Goal: Information Seeking & Learning: Learn about a topic

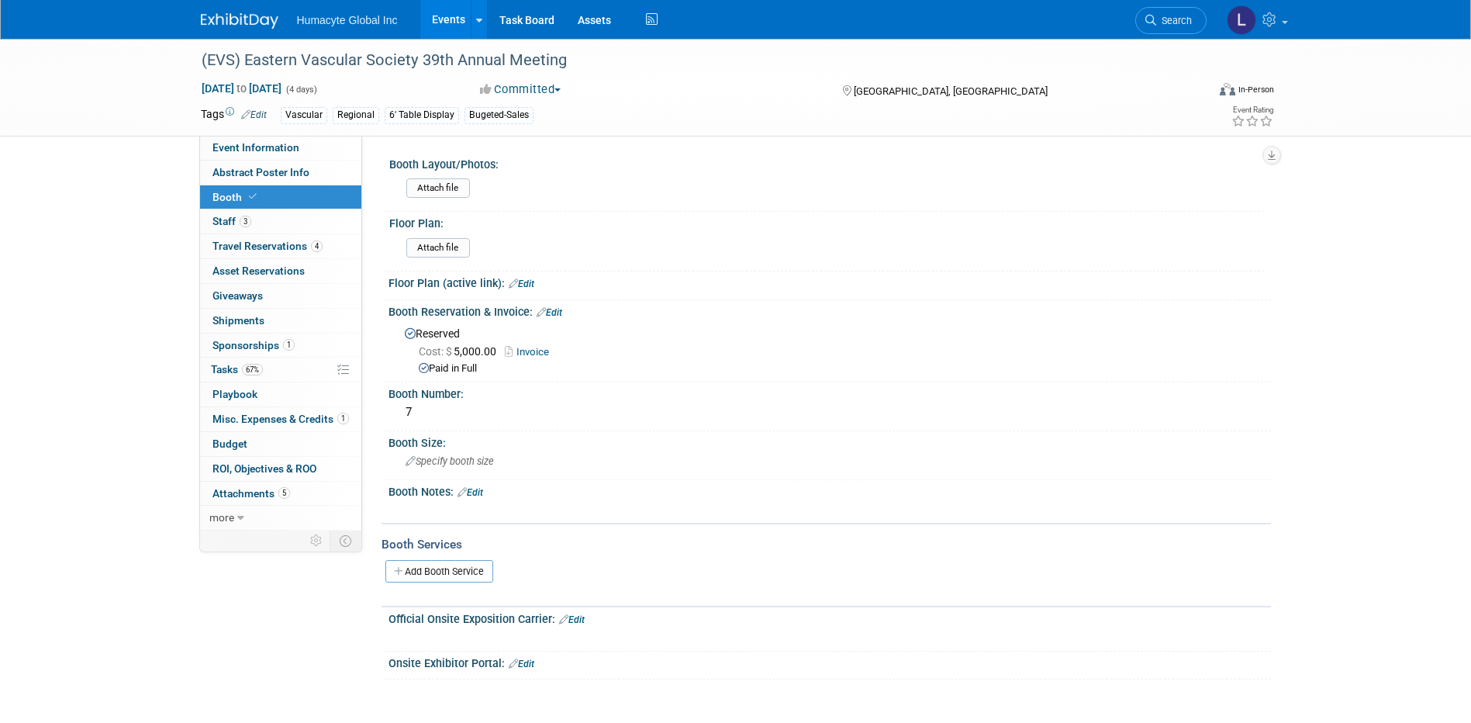
click at [974, 21] on span "Search" at bounding box center [1174, 21] width 36 height 12
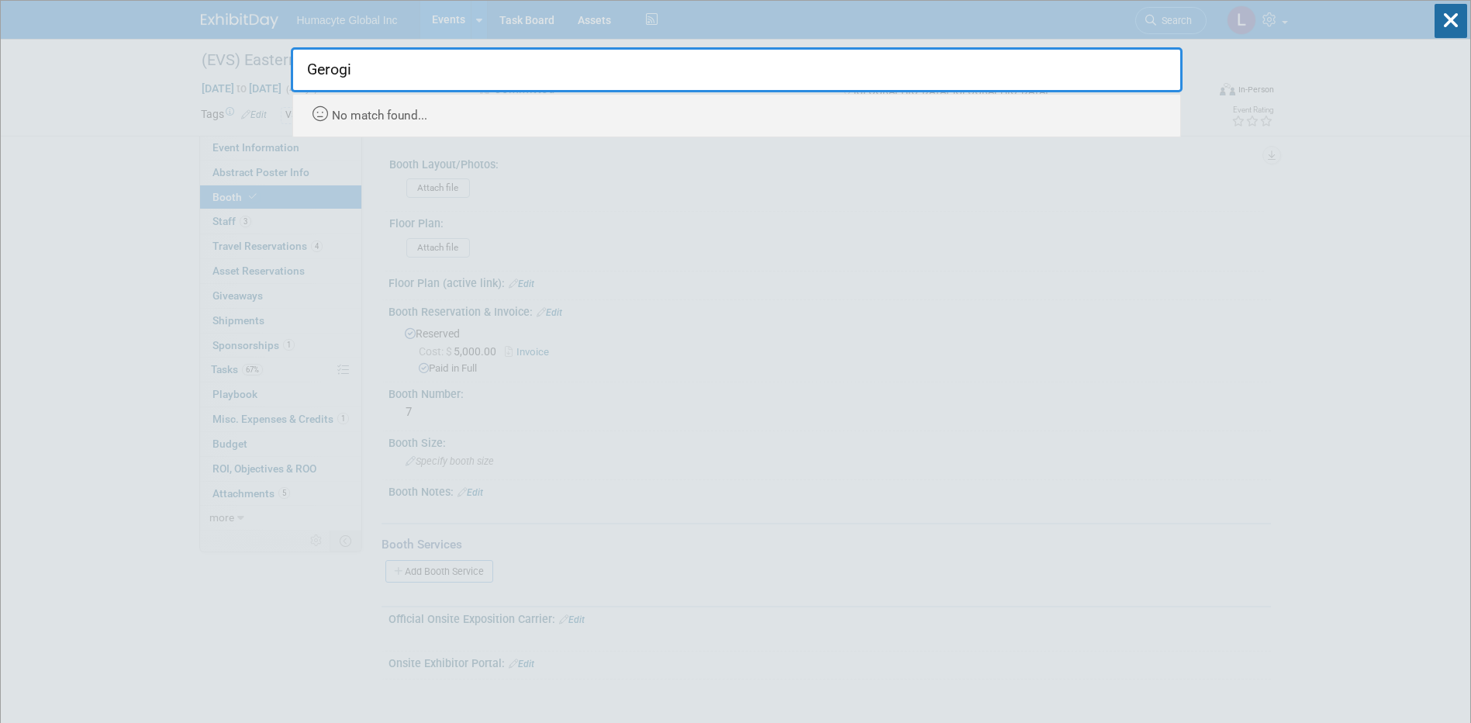
type input "Gerogia"
drag, startPoint x: 471, startPoint y: 64, endPoint x: 51, endPoint y: 4, distance: 424.4
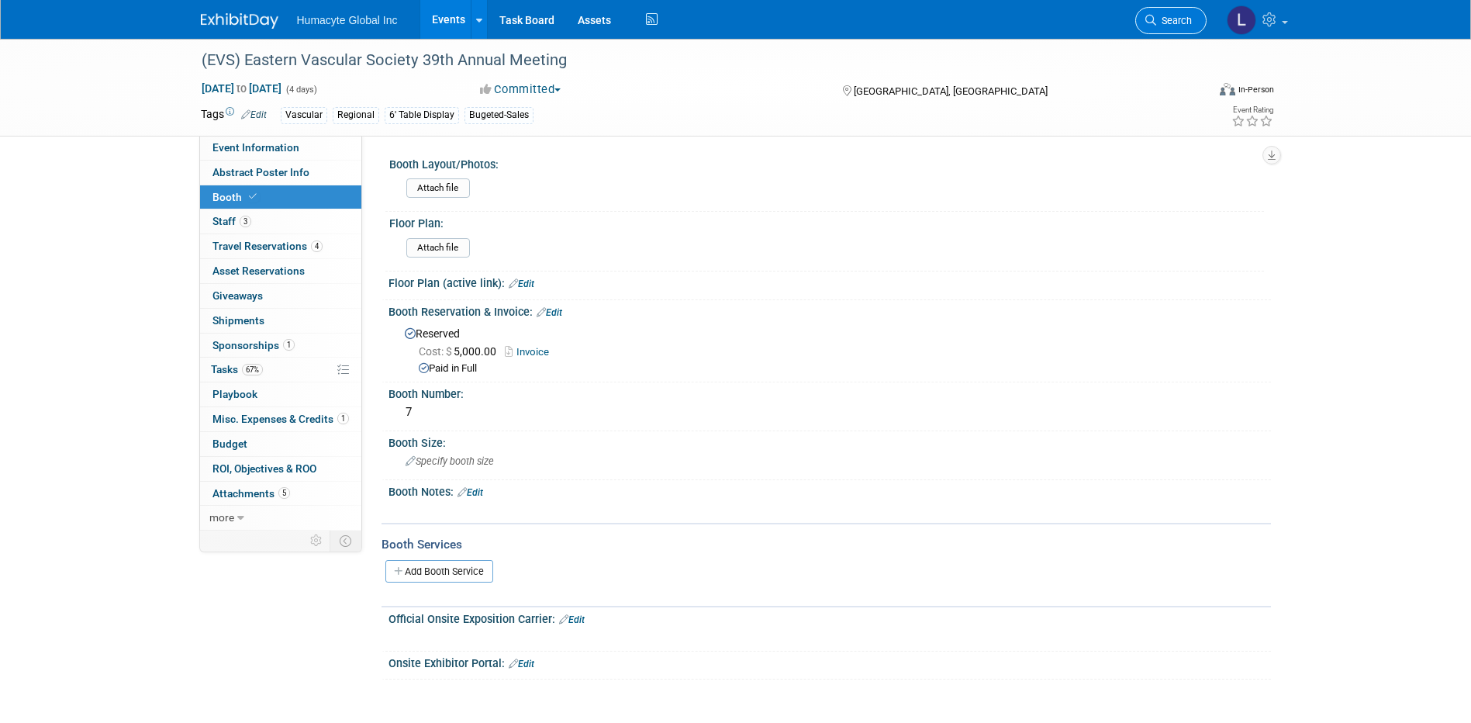
click at [974, 16] on span "Search" at bounding box center [1174, 21] width 36 height 12
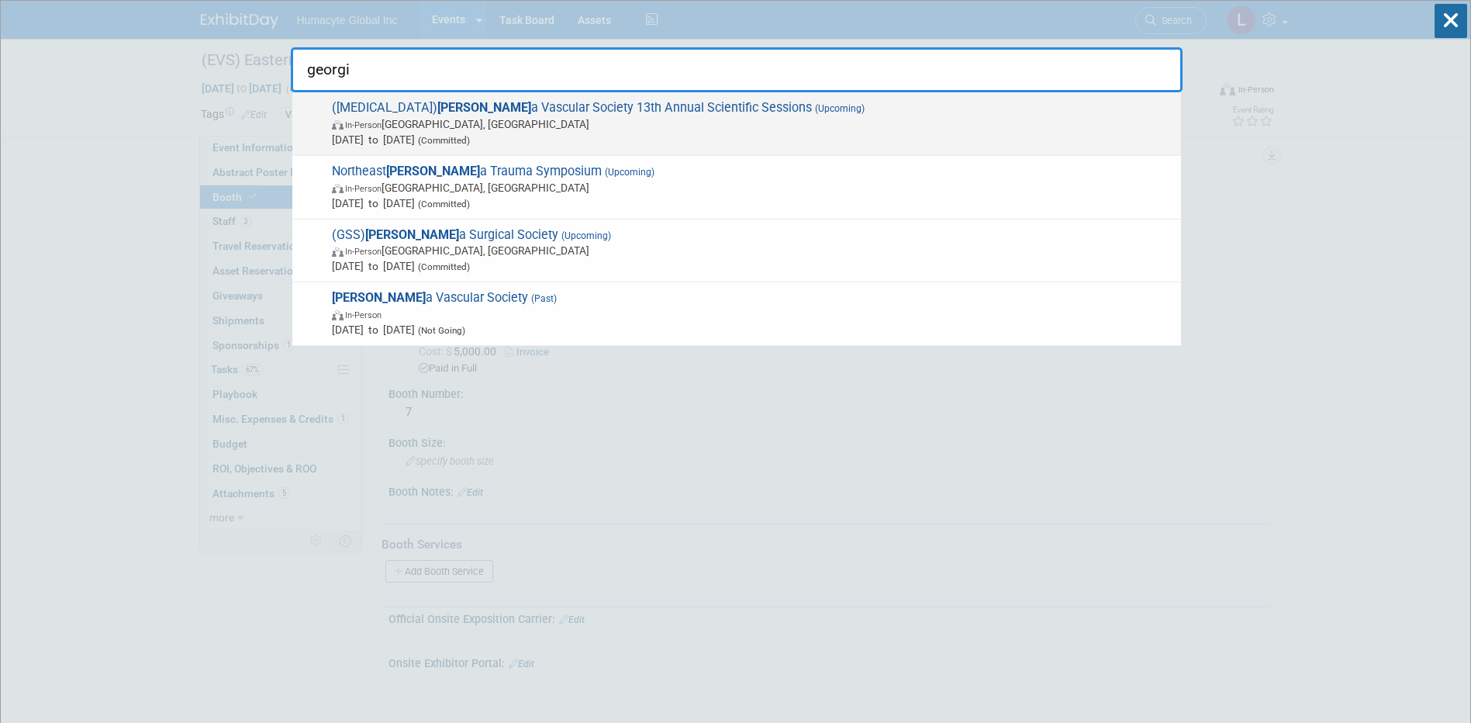
type input "georgi"
click at [532, 111] on span "(GVS) Georgi a Vascular Society 13th Annual Scientific Sessions (Upcoming) In-P…" at bounding box center [750, 123] width 846 height 47
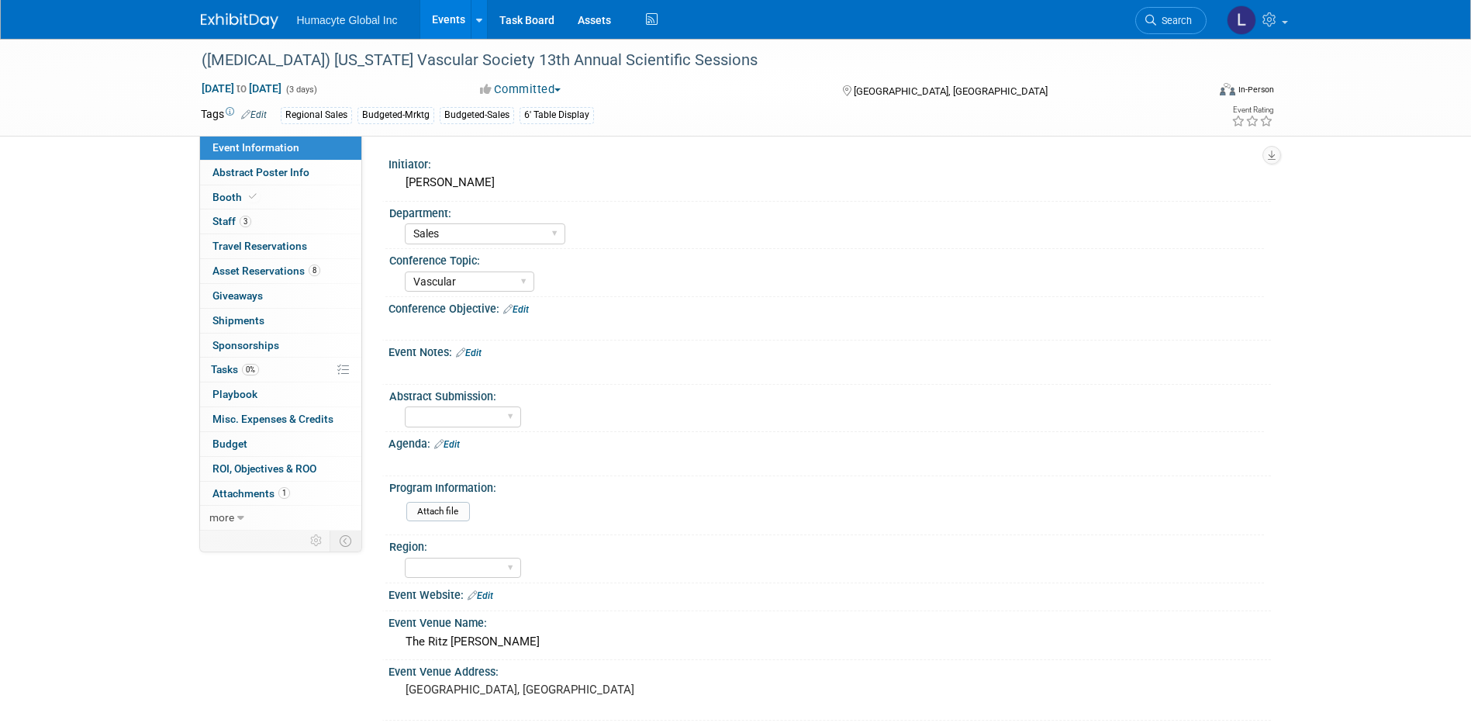
select select "Sales"
select select "Vascular"
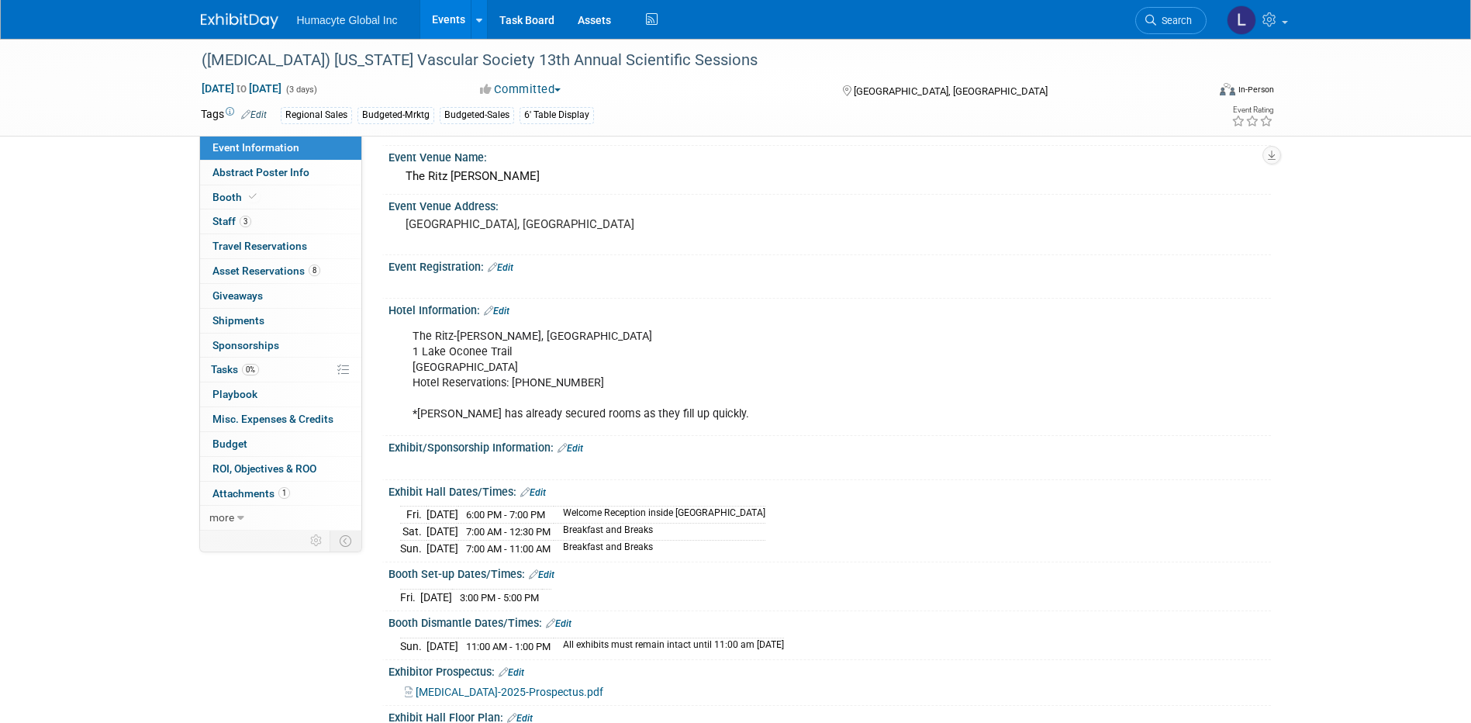
scroll to position [543, 0]
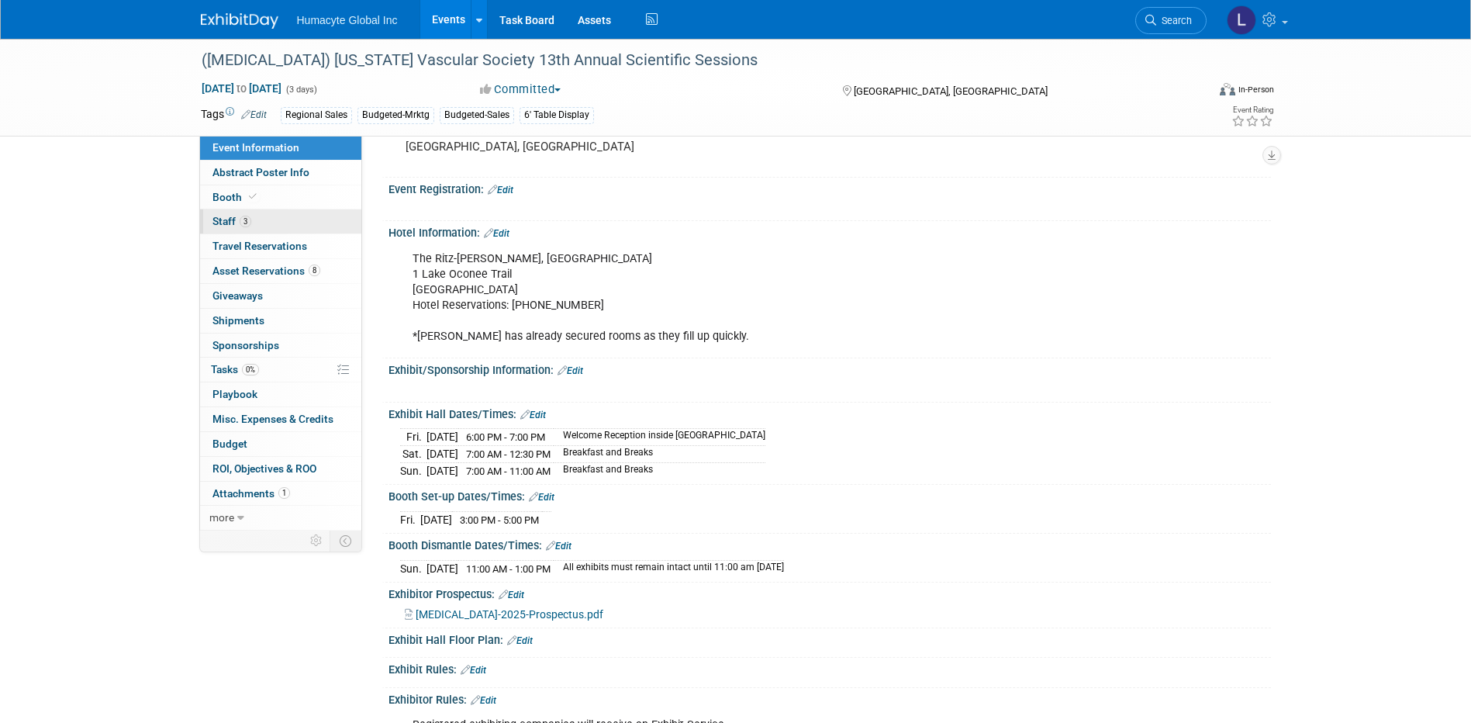
click at [226, 220] on span "Staff 3" at bounding box center [231, 221] width 39 height 12
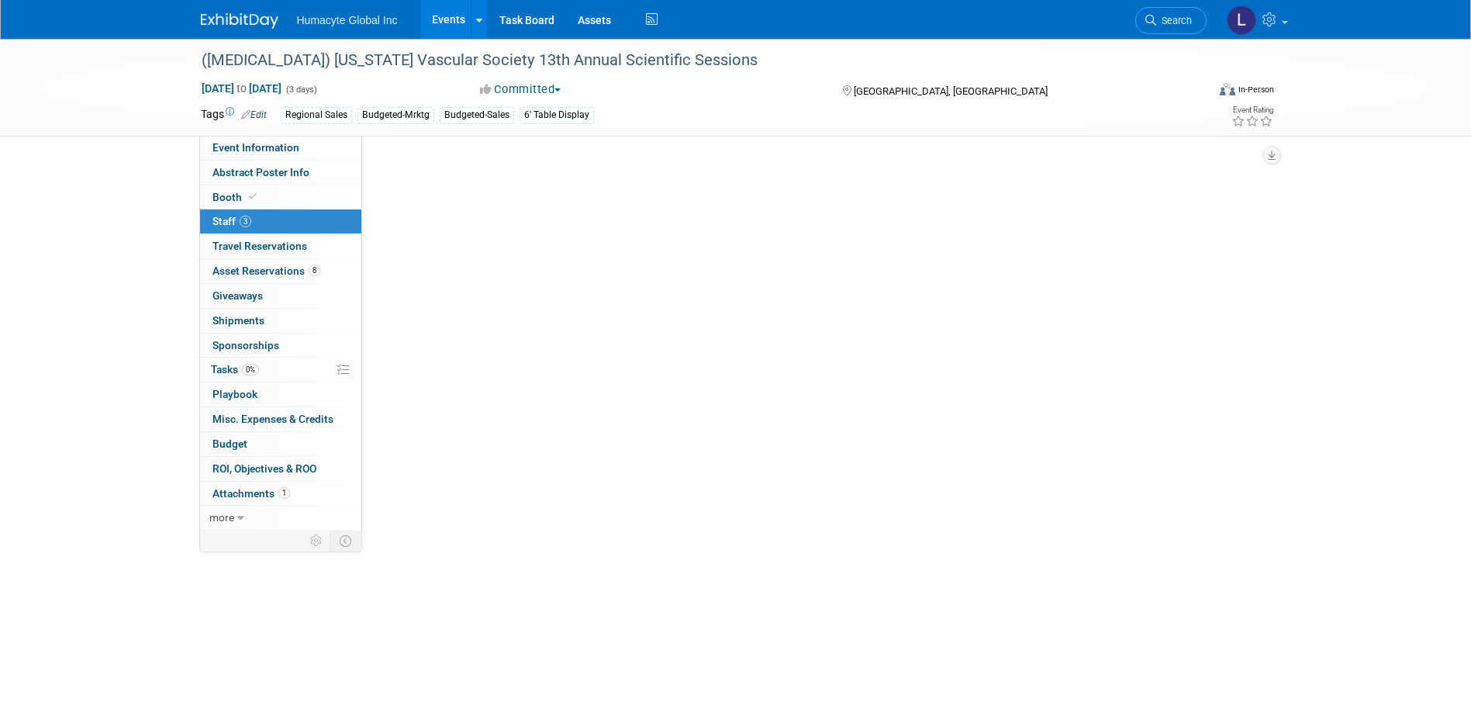
scroll to position [0, 0]
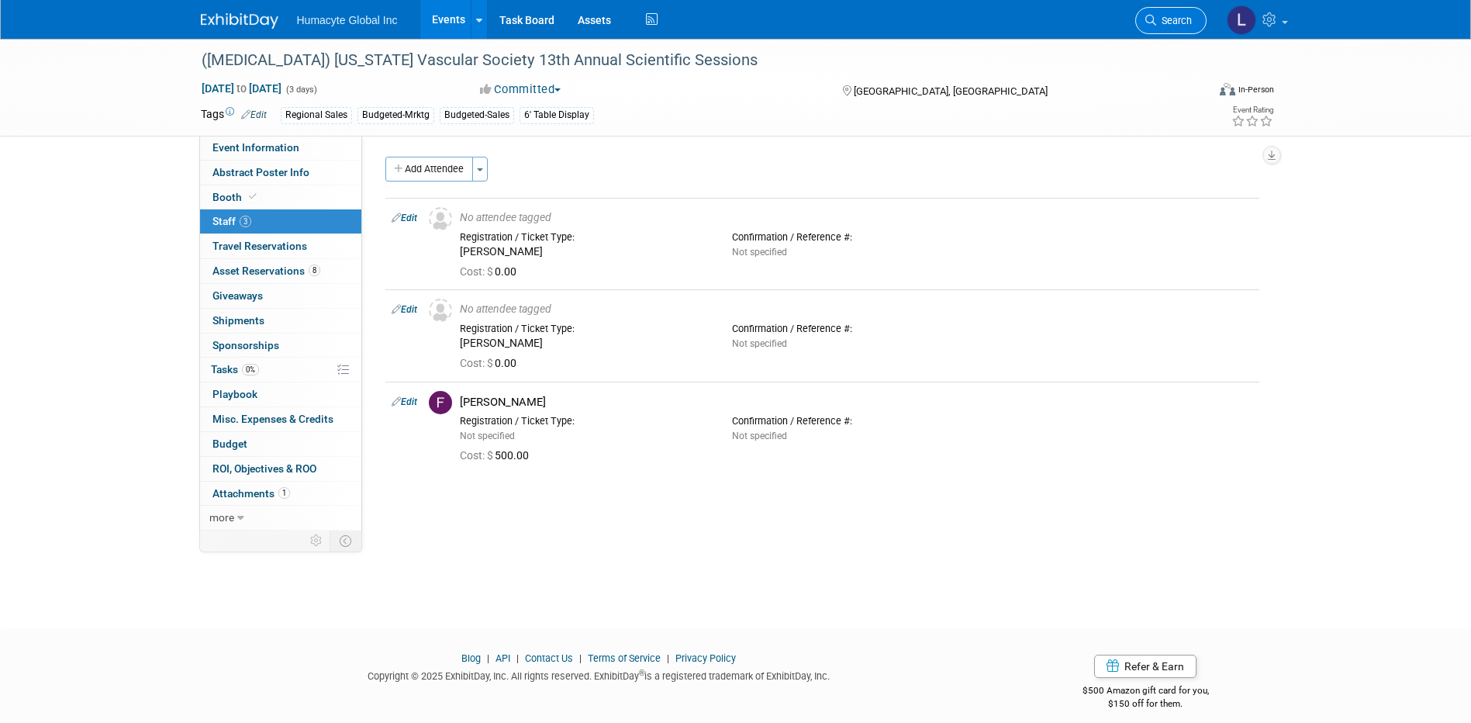
click at [1178, 18] on span "Search" at bounding box center [1174, 21] width 36 height 12
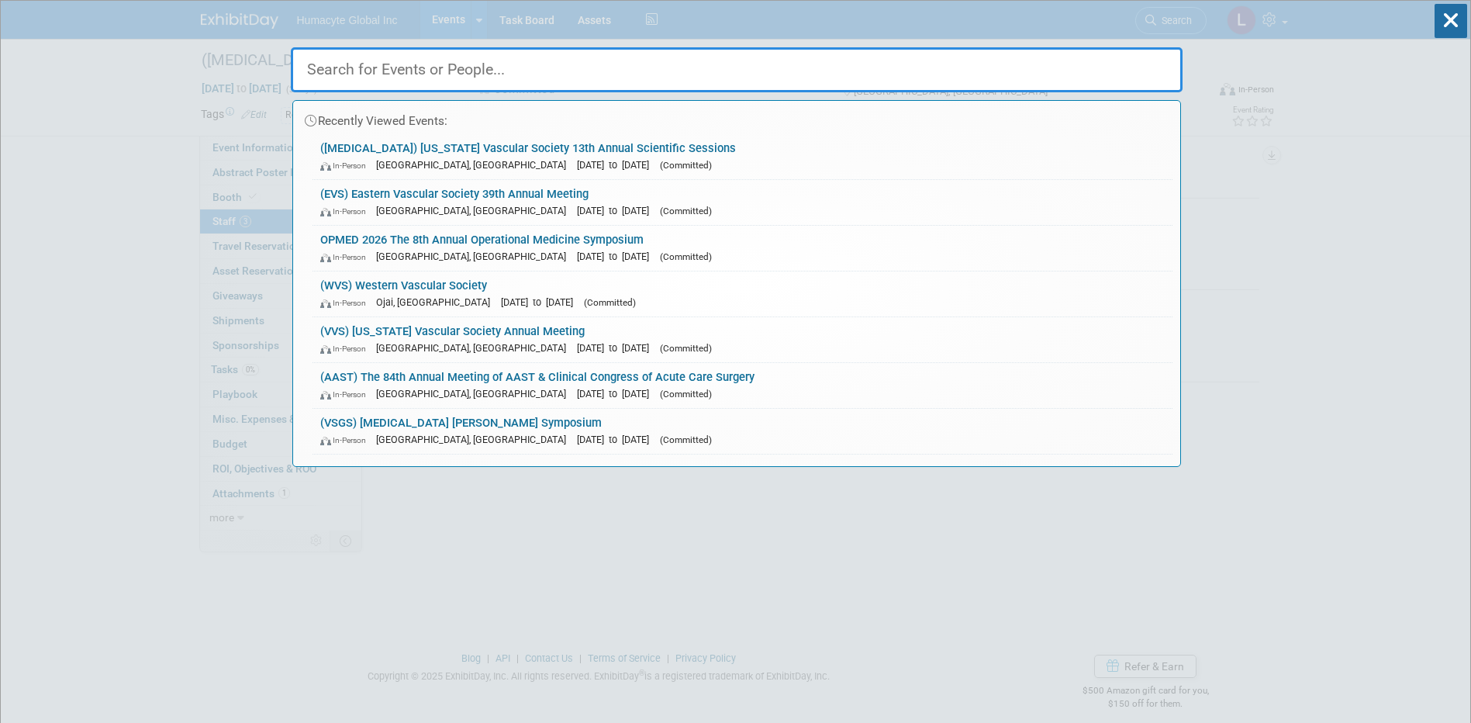
click at [757, 47] on div at bounding box center [737, 66] width 892 height 53
click at [750, 36] on div "Recently Viewed Events: (GVS) Georgia Vascular Society 13th Annual Scientific S…" at bounding box center [737, 234] width 892 height 466
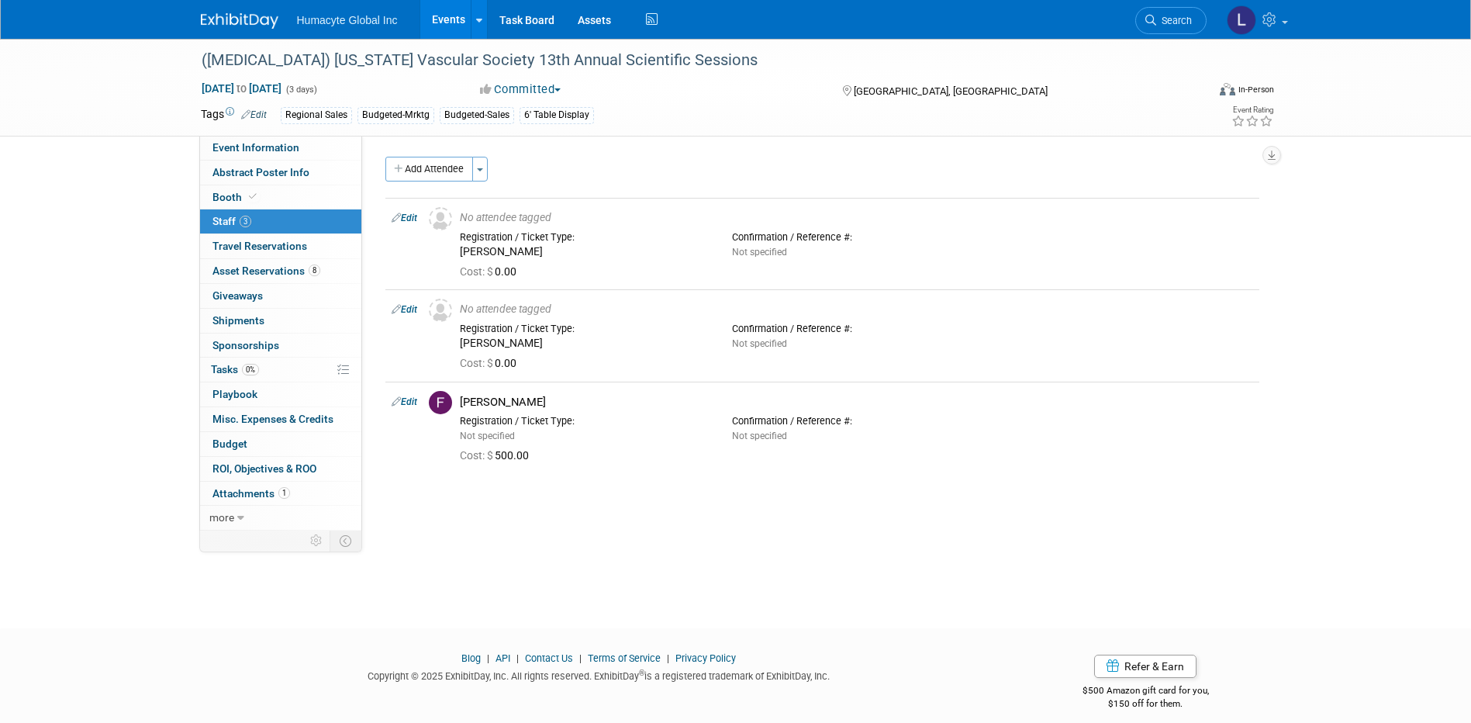
click at [450, 16] on link "Events" at bounding box center [448, 19] width 57 height 39
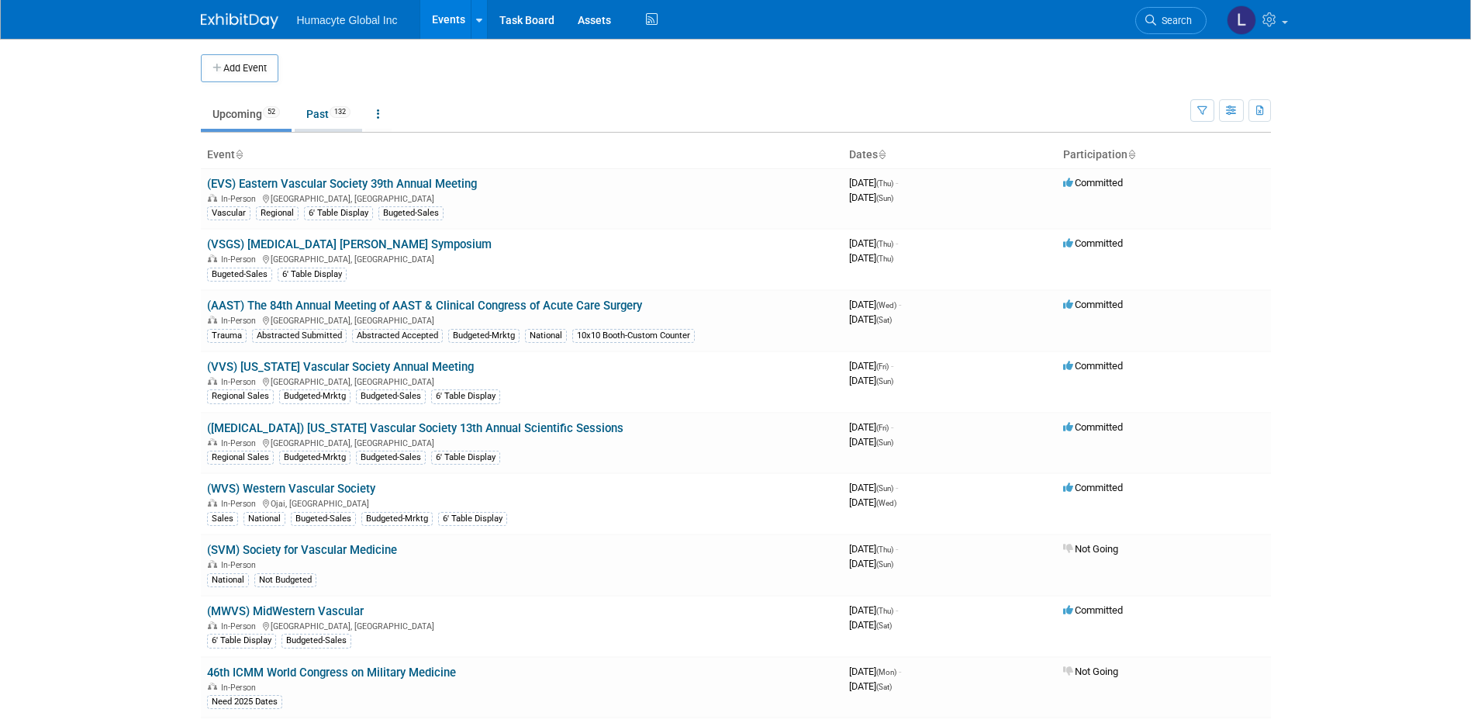
click at [319, 119] on link "Past 132" at bounding box center [328, 113] width 67 height 29
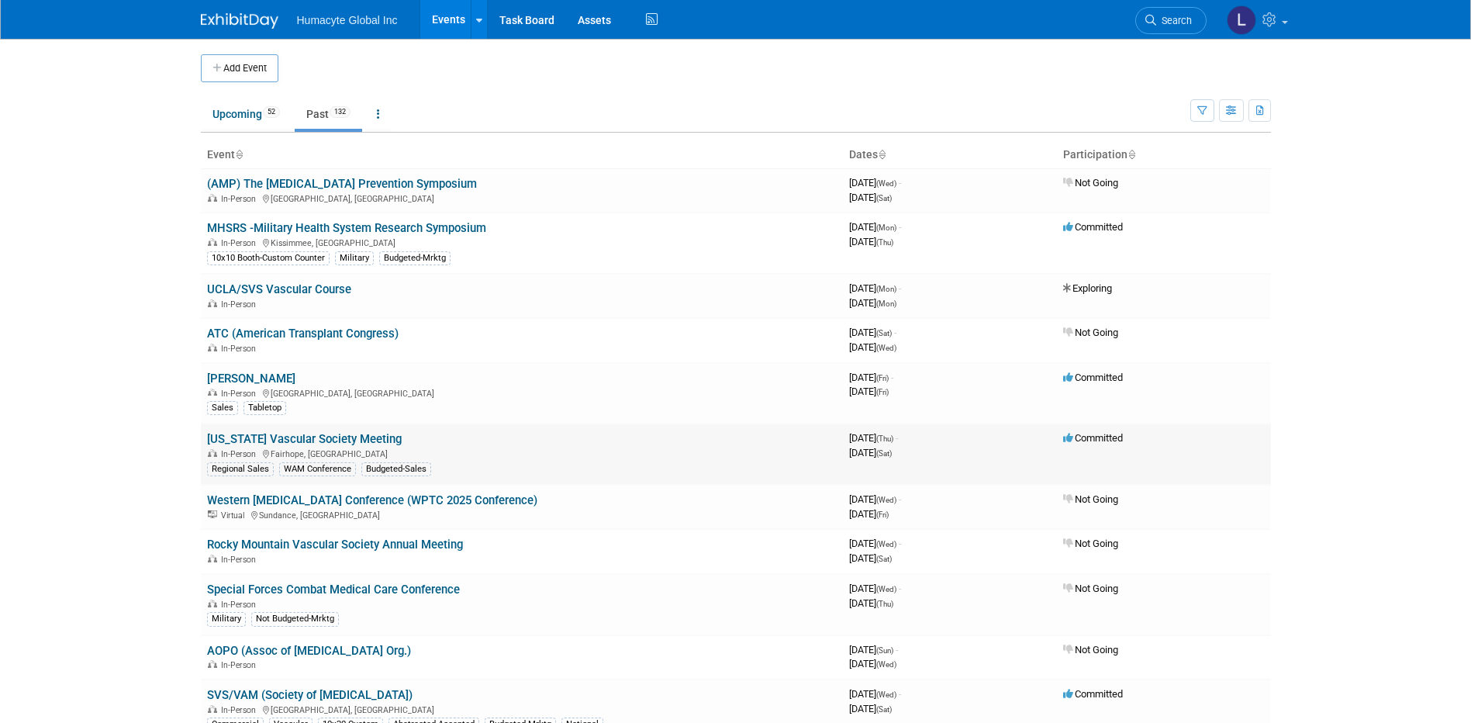
click at [347, 435] on link "[US_STATE] Vascular Society Meeting" at bounding box center [304, 439] width 195 height 14
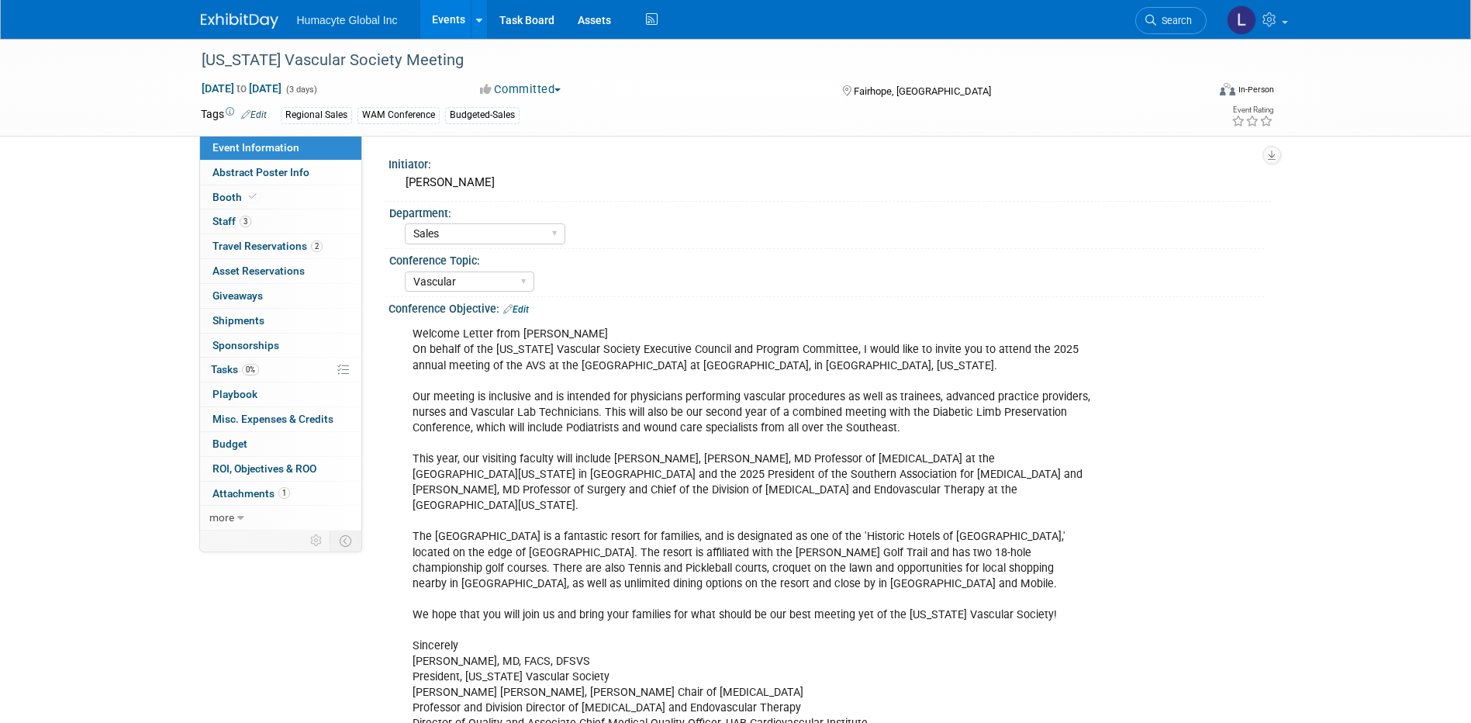
select select "Sales"
select select "Vascular"
